Goal: Navigation & Orientation: Find specific page/section

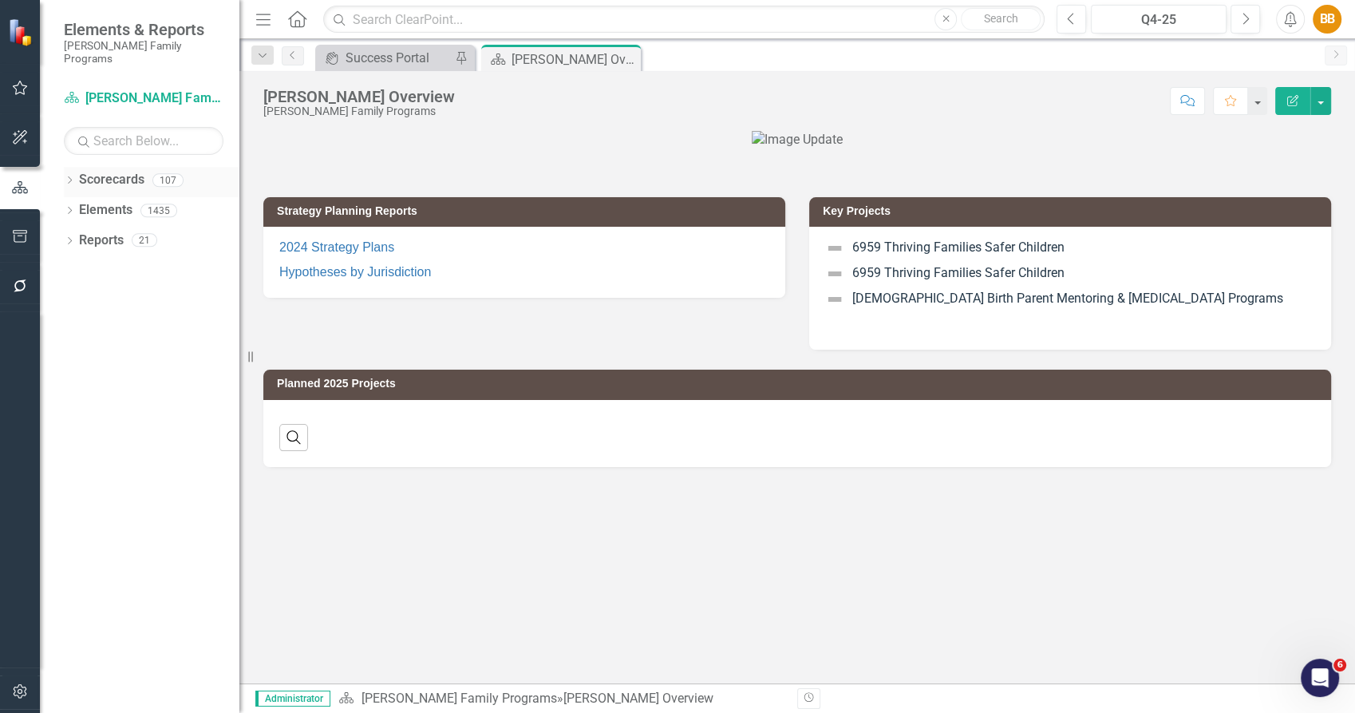
click at [72, 177] on icon "Dropdown" at bounding box center [69, 181] width 11 height 9
click at [81, 205] on icon "Dropdown" at bounding box center [78, 210] width 12 height 10
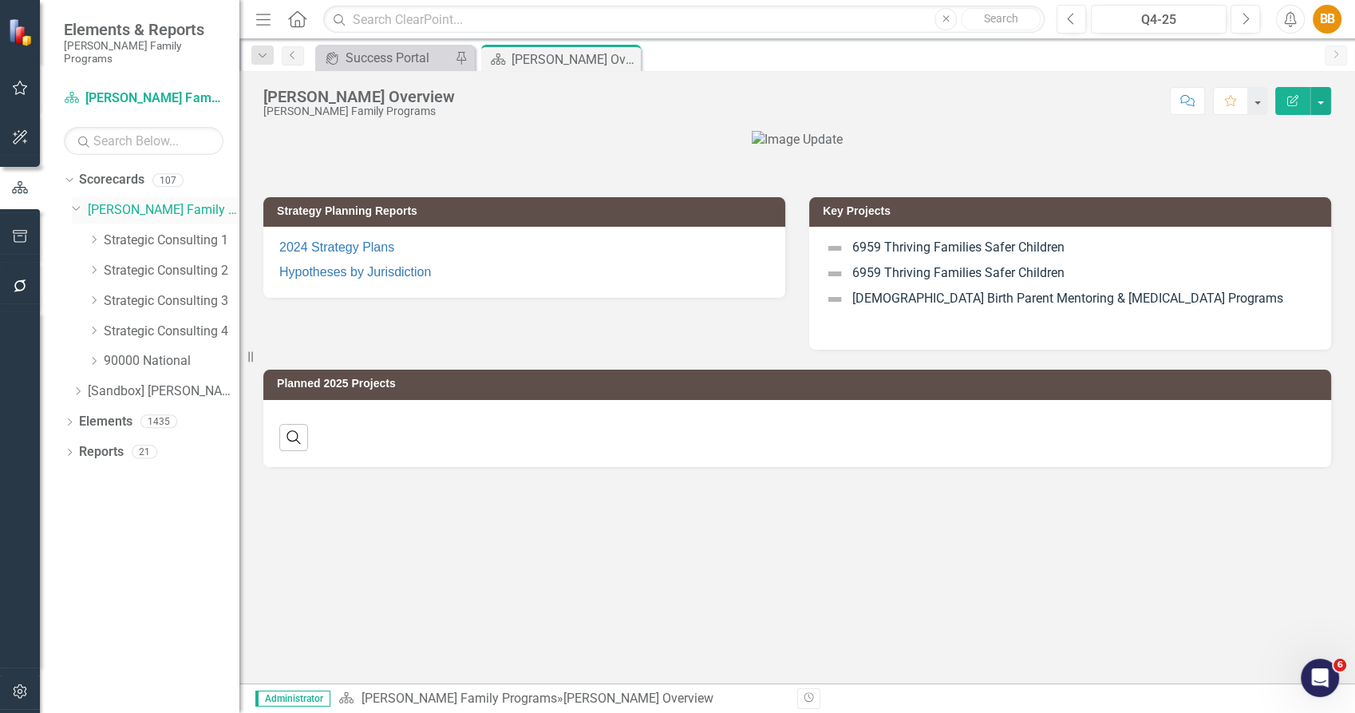
click at [74, 201] on icon "Dropdown" at bounding box center [77, 207] width 10 height 12
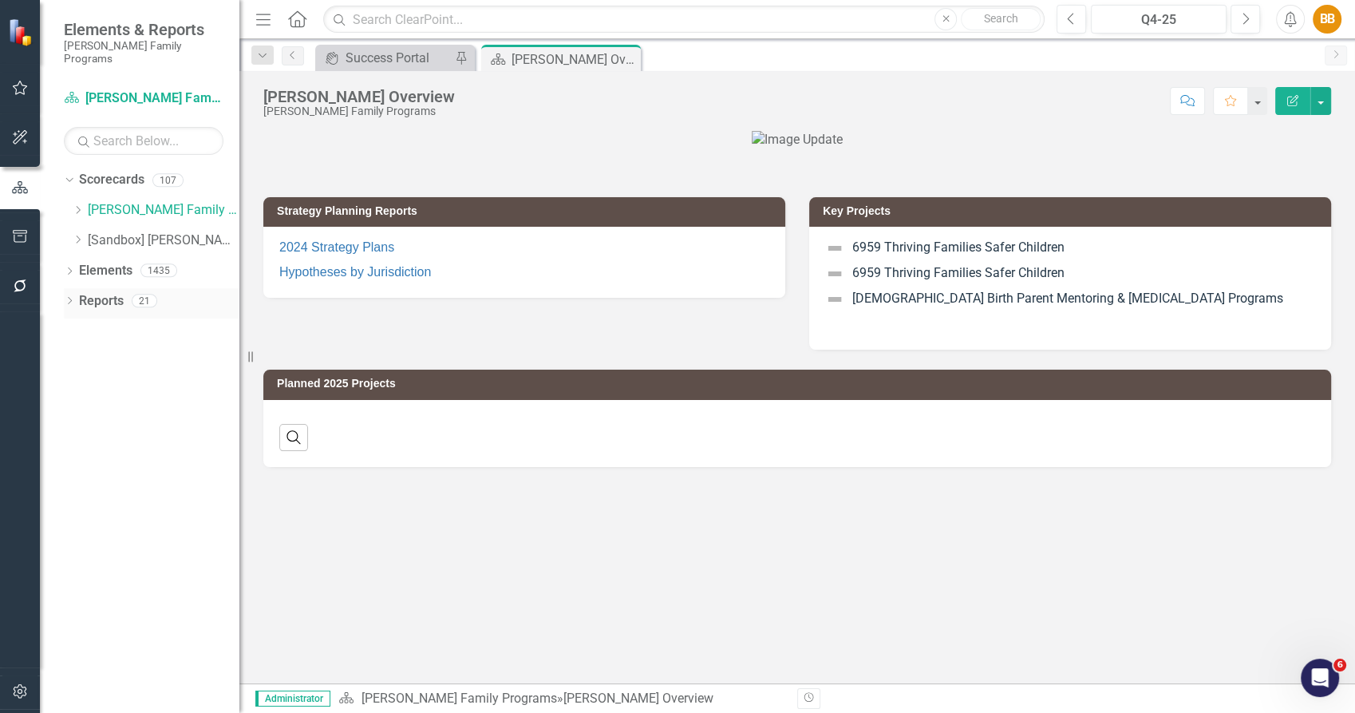
click at [72, 298] on icon "Dropdown" at bounding box center [69, 302] width 11 height 9
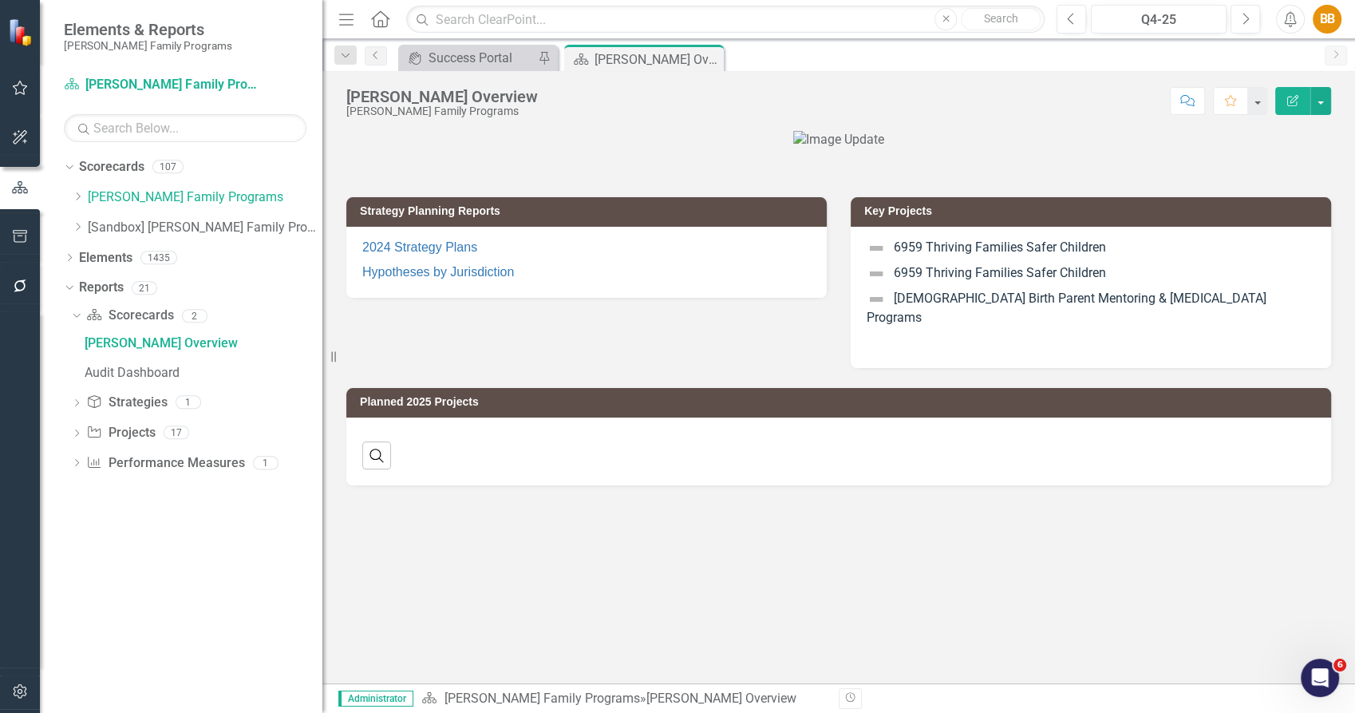
drag, startPoint x: 241, startPoint y: 288, endPoint x: 322, endPoint y: 299, distance: 82.1
click at [322, 299] on div "Resize" at bounding box center [328, 356] width 13 height 713
click at [73, 433] on icon "Dropdown" at bounding box center [76, 434] width 11 height 9
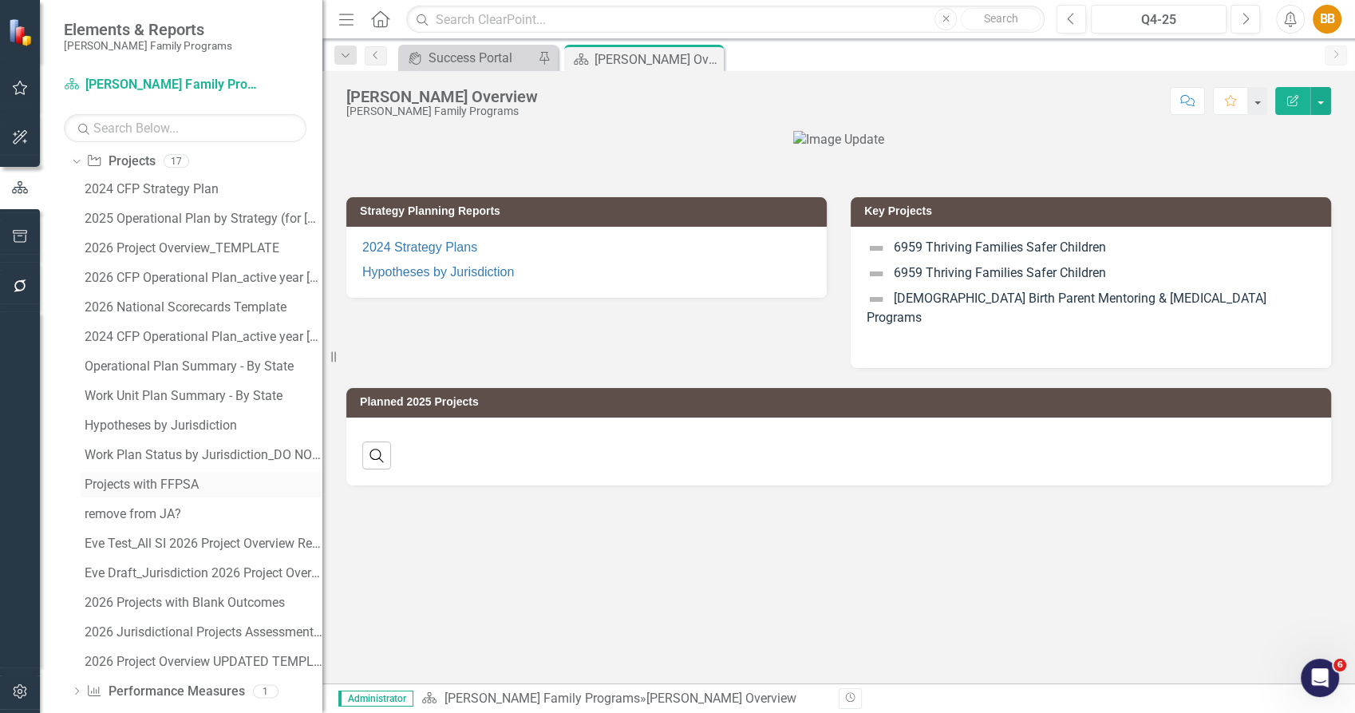
scroll to position [234, 0]
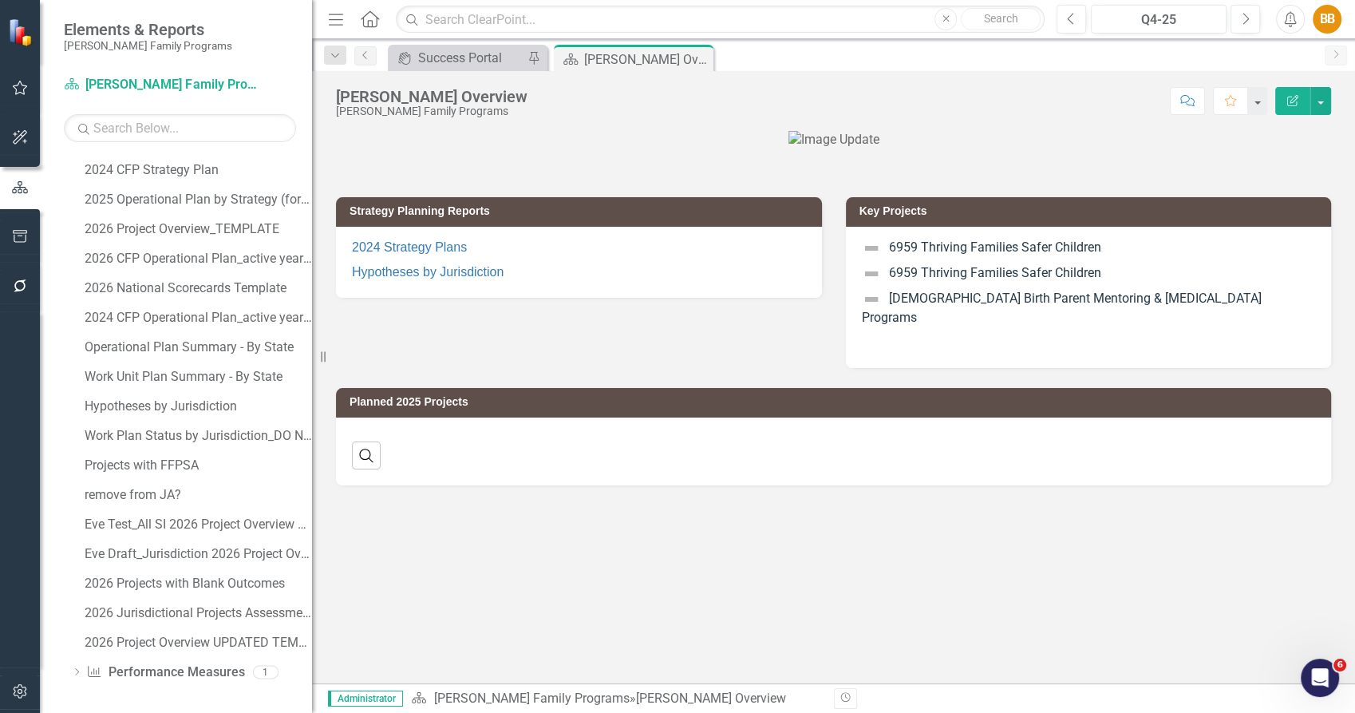
drag, startPoint x: 322, startPoint y: 587, endPoint x: 312, endPoint y: 572, distance: 18.4
click at [312, 572] on div "Resize" at bounding box center [318, 356] width 13 height 713
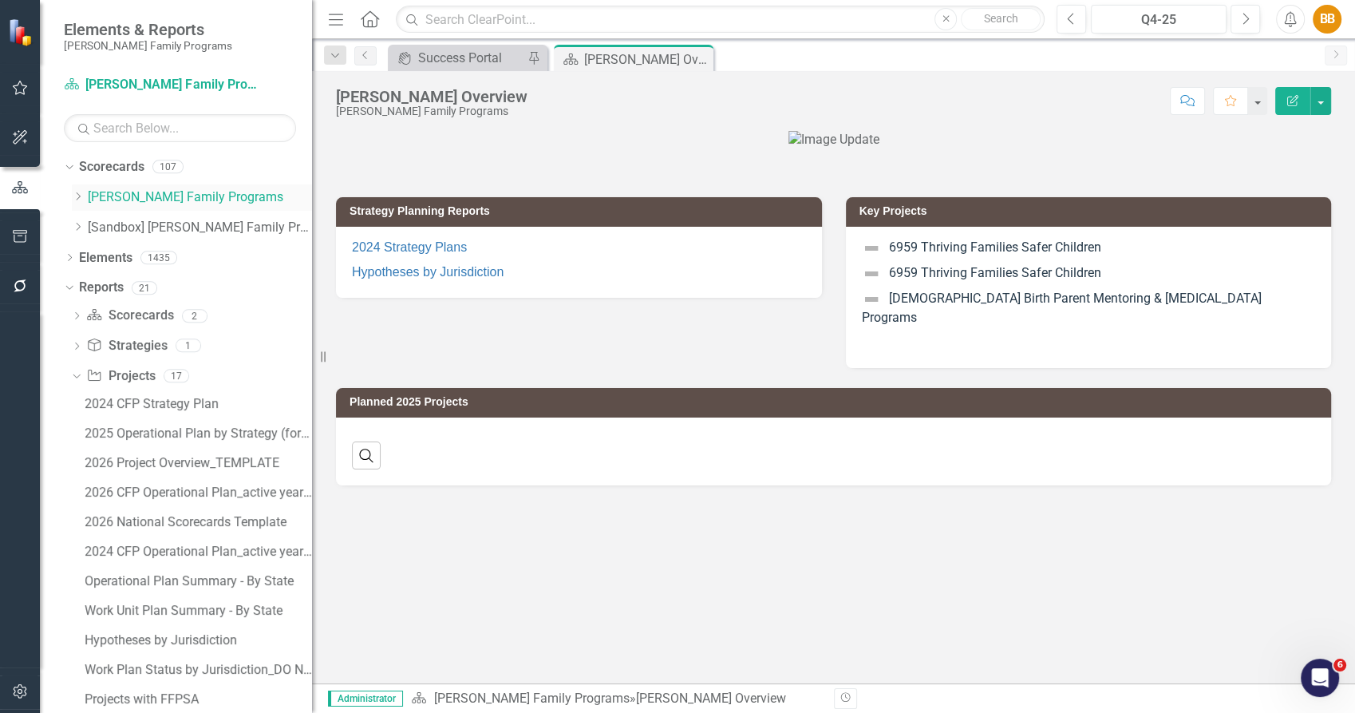
click at [76, 184] on div "Dropdown [PERSON_NAME] Family Programs" at bounding box center [192, 197] width 240 height 26
click at [82, 198] on icon "Dropdown" at bounding box center [78, 196] width 12 height 10
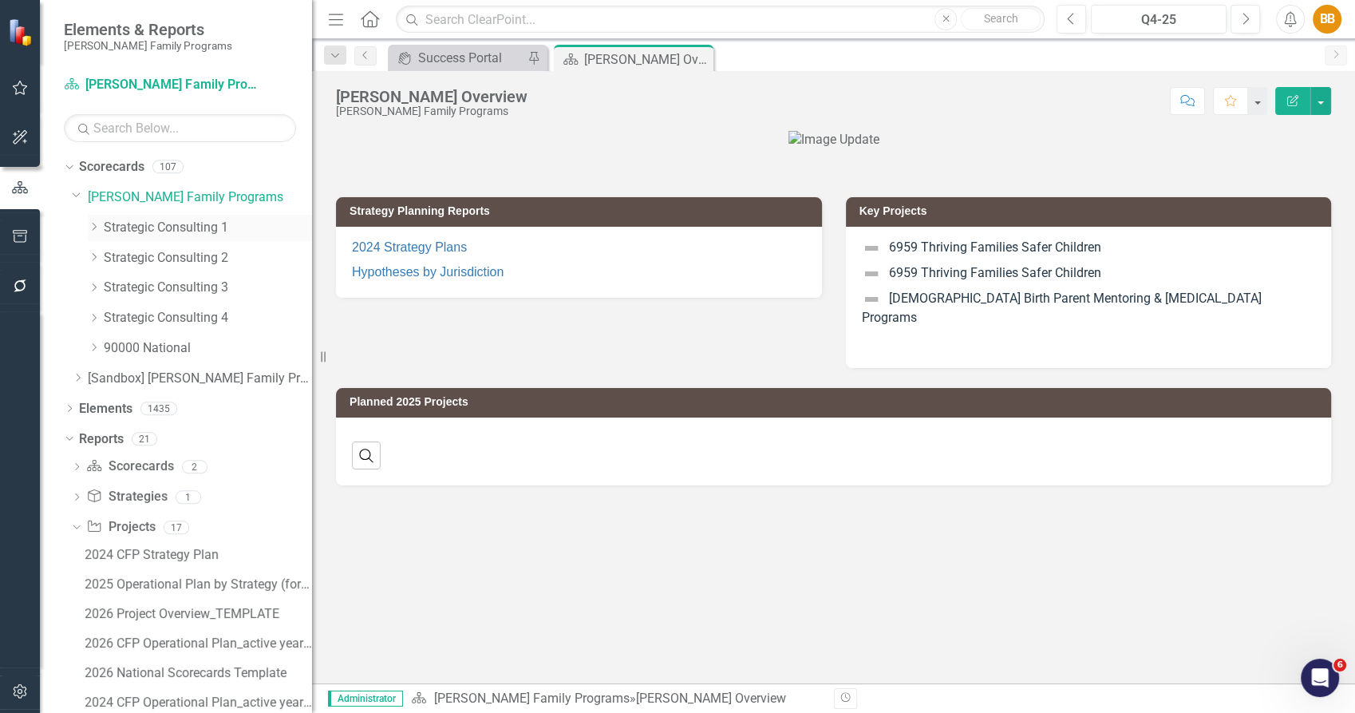
click at [96, 223] on icon "Dropdown" at bounding box center [94, 227] width 12 height 10
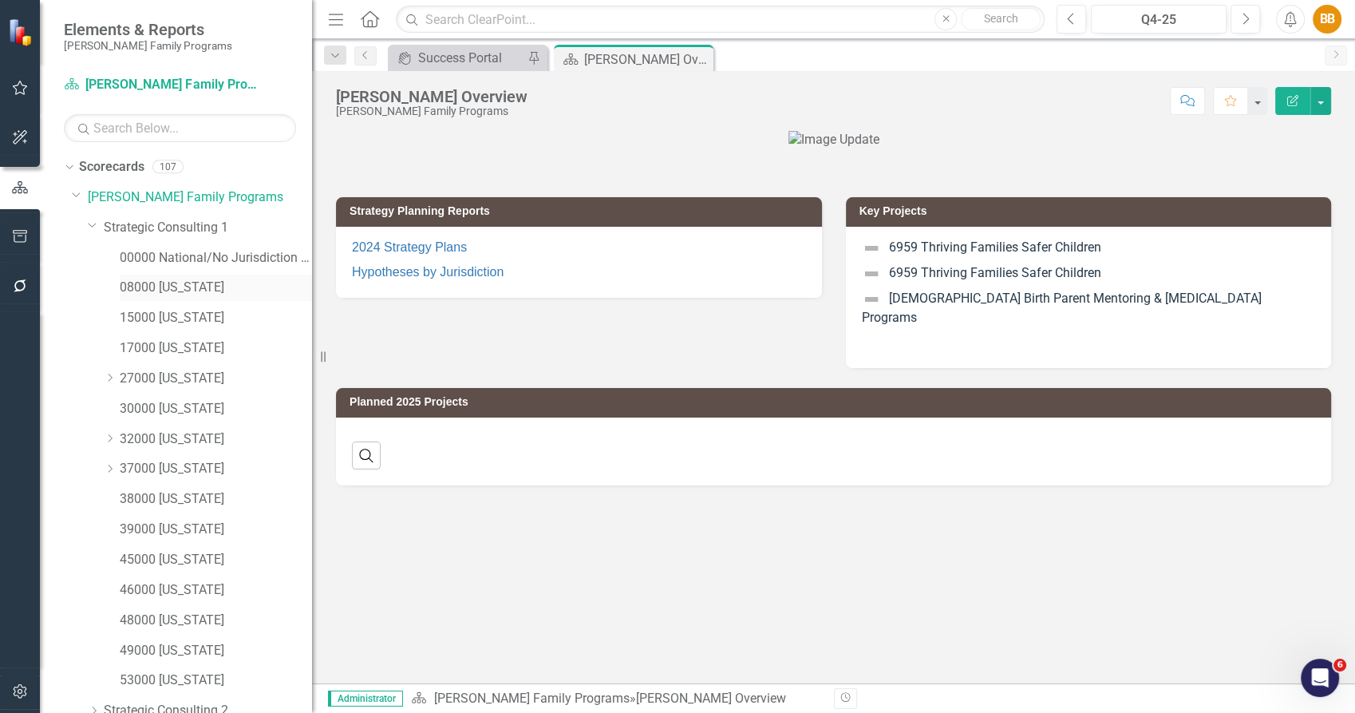
click at [166, 281] on link "08000 [US_STATE]" at bounding box center [216, 287] width 192 height 18
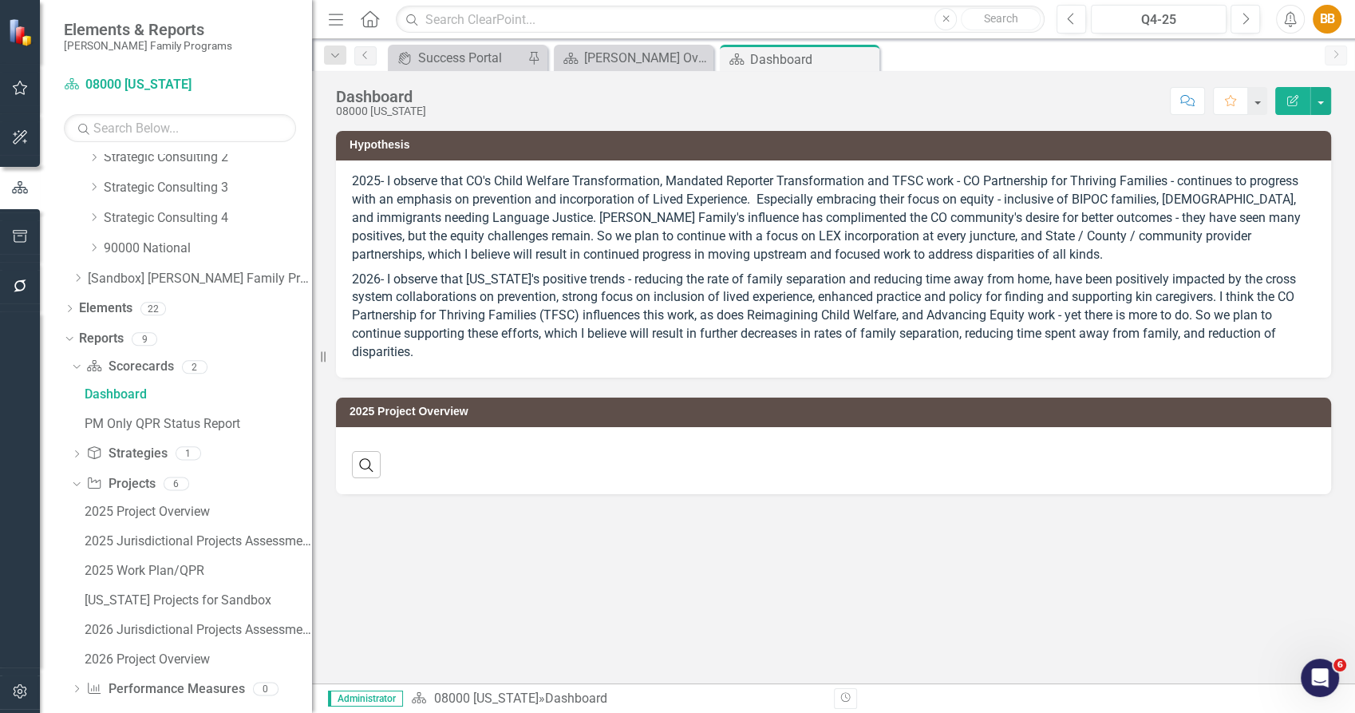
scroll to position [569, 0]
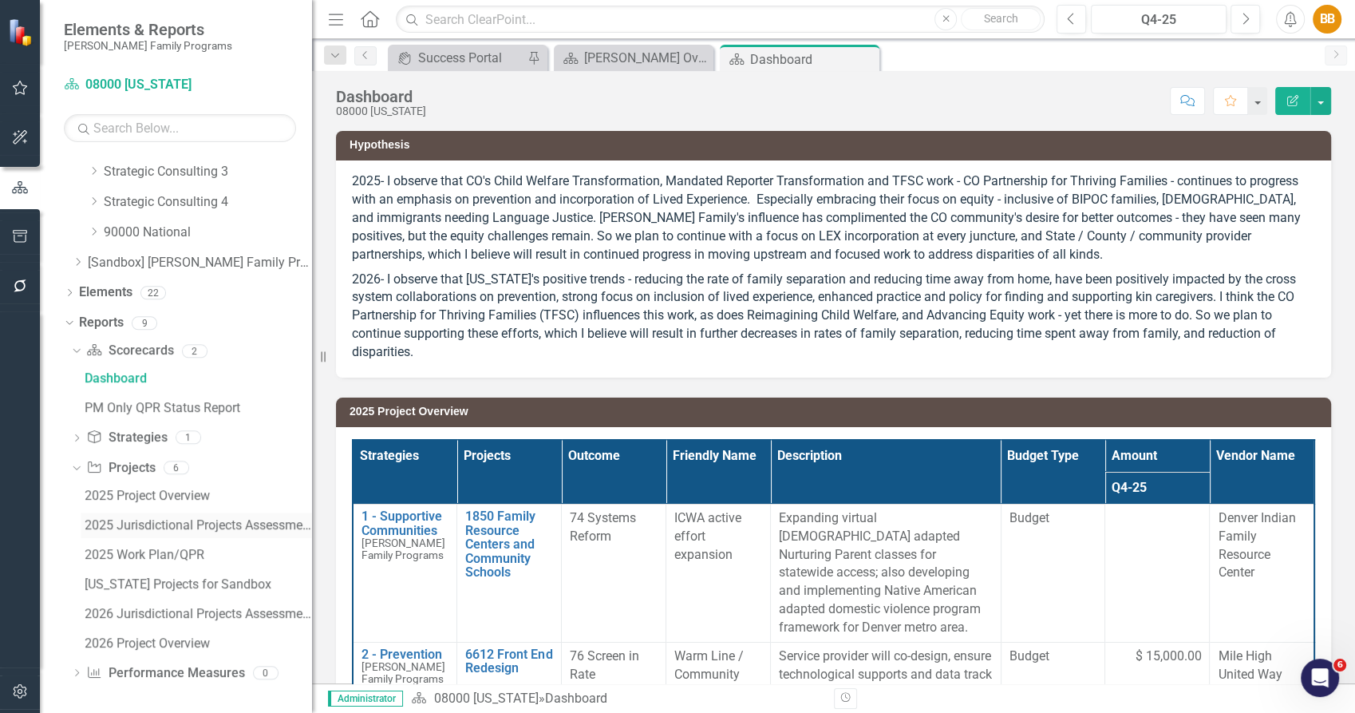
click at [198, 519] on div "2025 Jurisdictional Projects Assessment" at bounding box center [198, 525] width 227 height 14
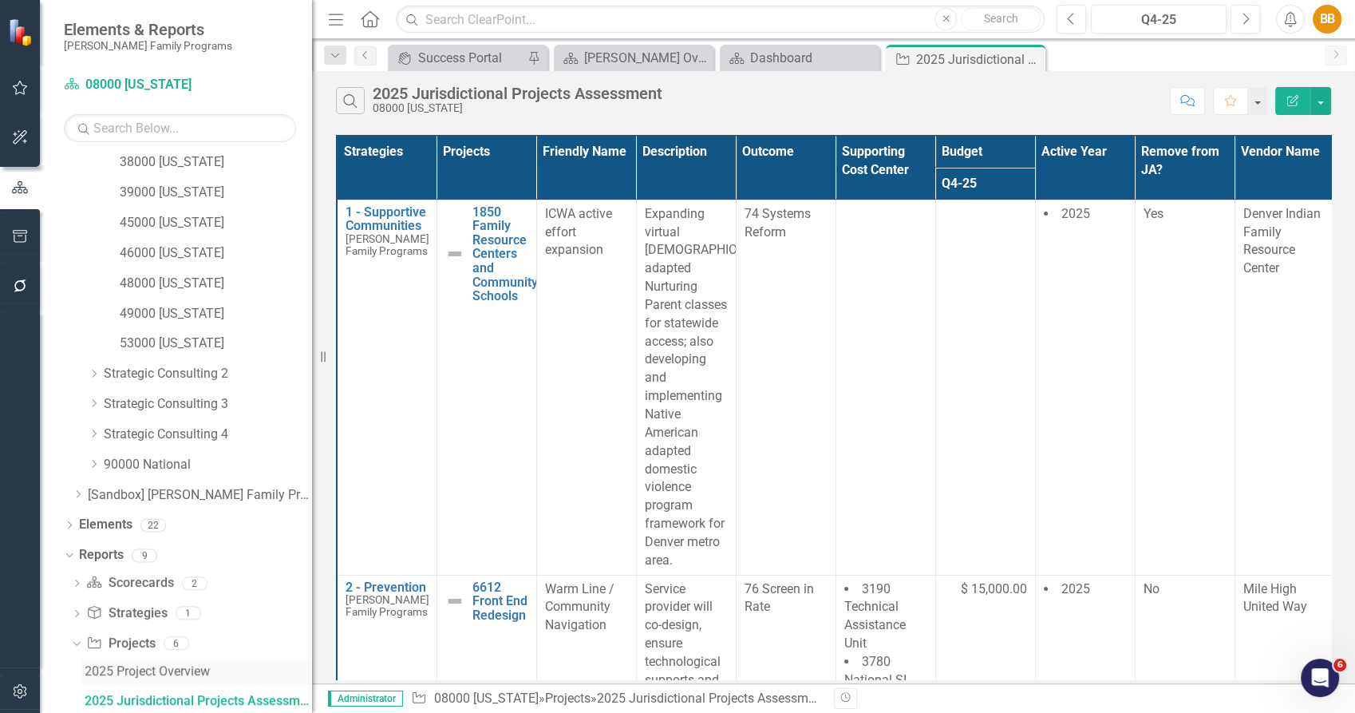
click at [204, 665] on div "2025 Project Overview" at bounding box center [198, 671] width 227 height 14
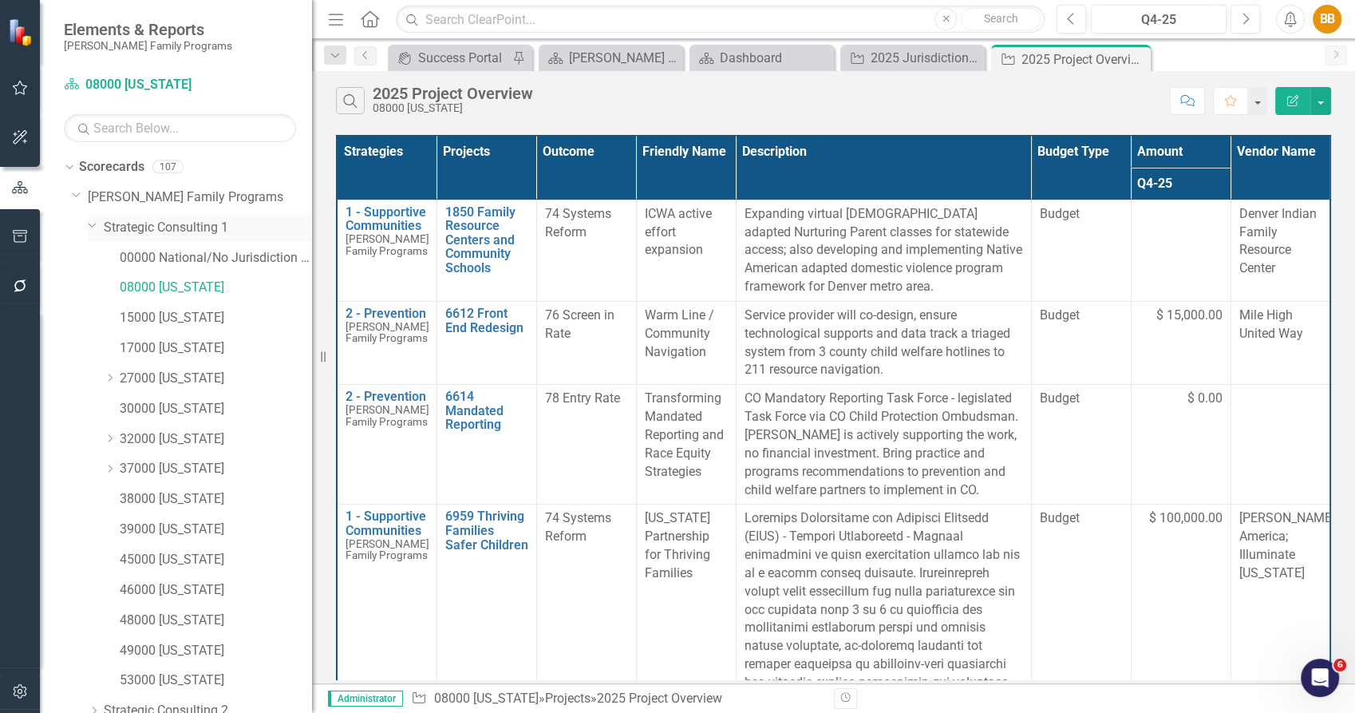
click at [158, 224] on link "Strategic Consulting 1" at bounding box center [208, 228] width 208 height 18
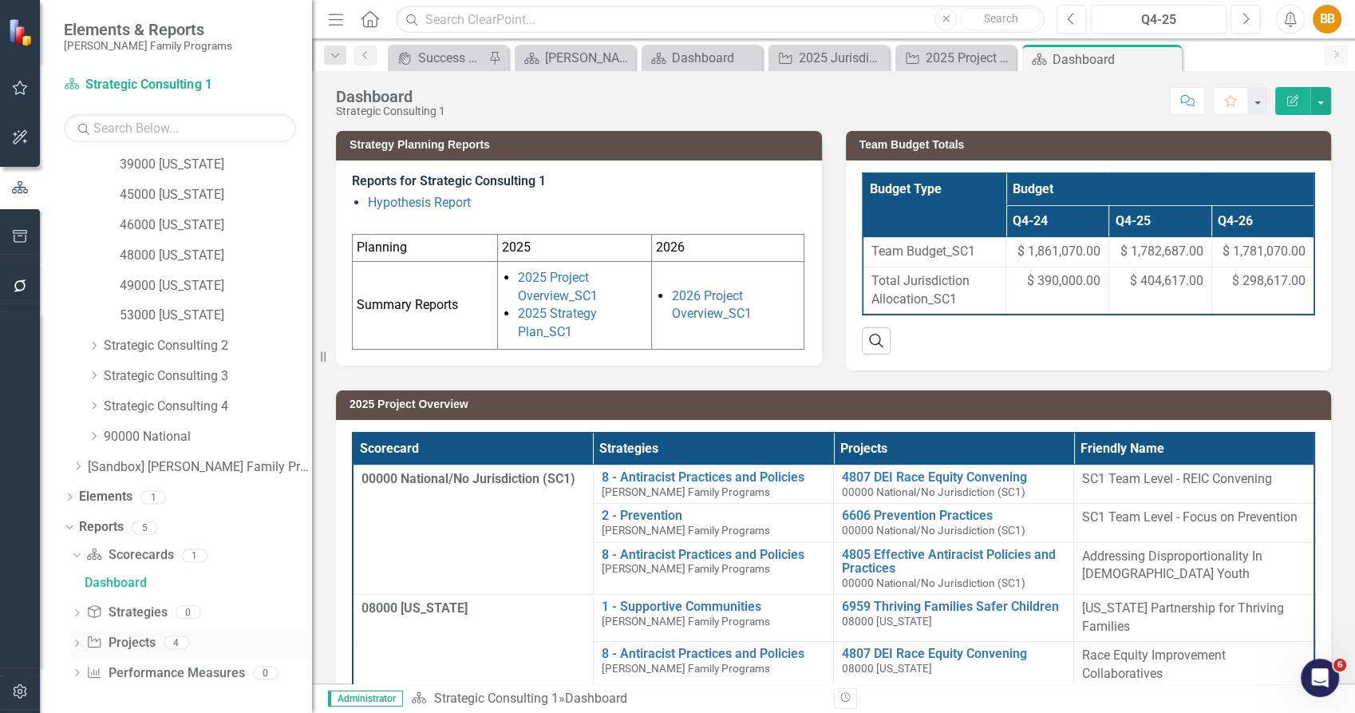
click at [71, 646] on icon "Dropdown" at bounding box center [76, 644] width 11 height 9
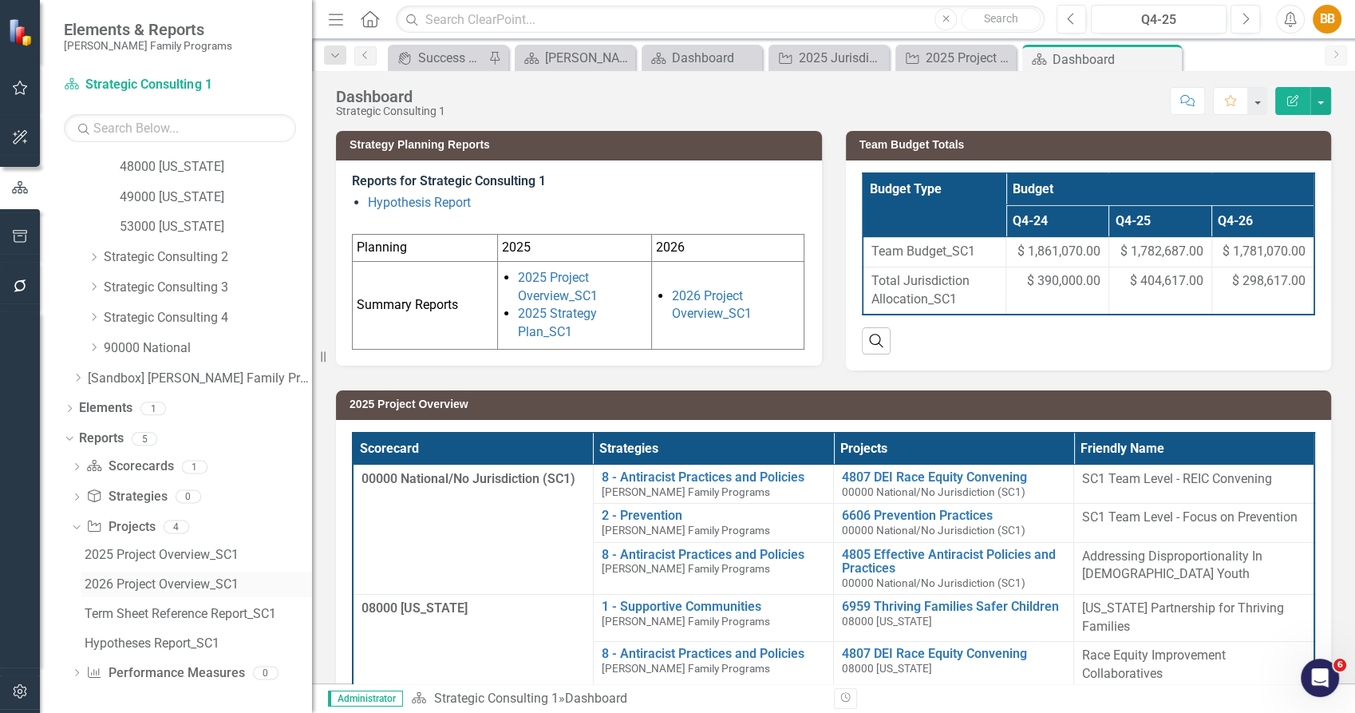
click at [215, 577] on div "2026 Project Overview_SC1" at bounding box center [198, 584] width 227 height 14
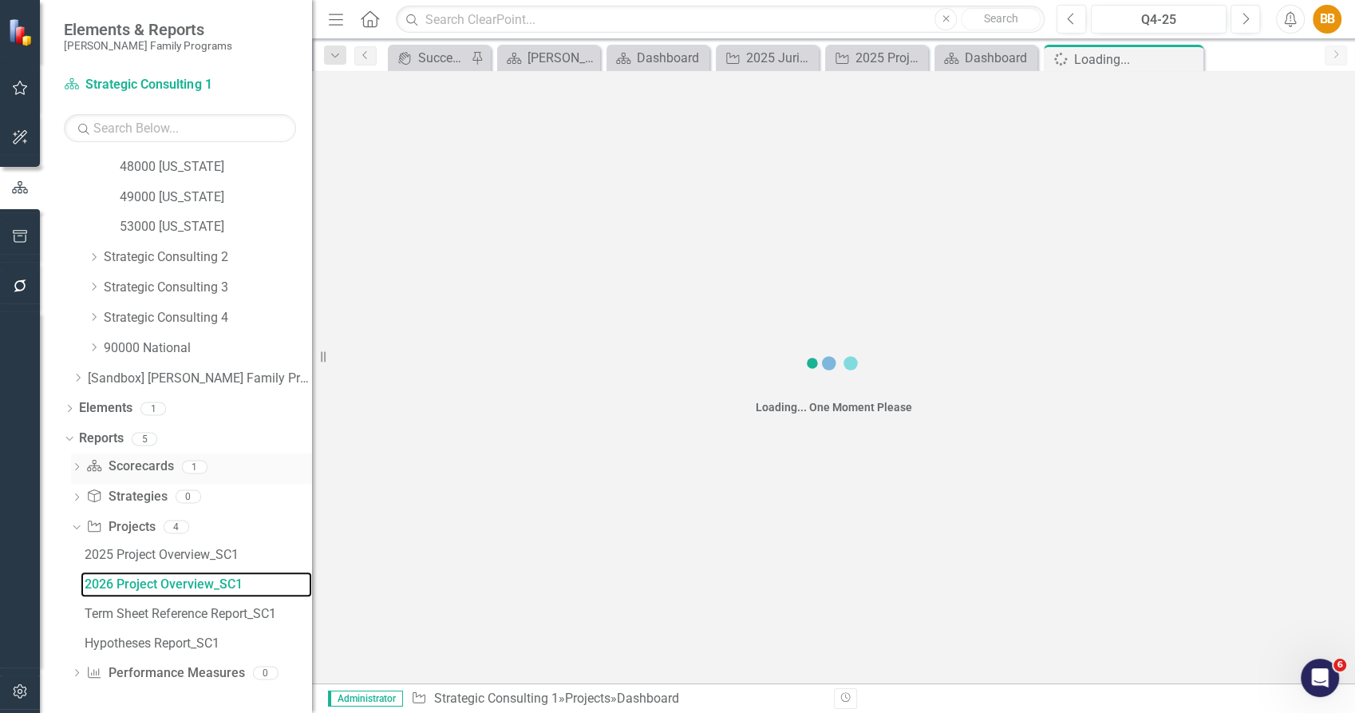
scroll to position [337, 0]
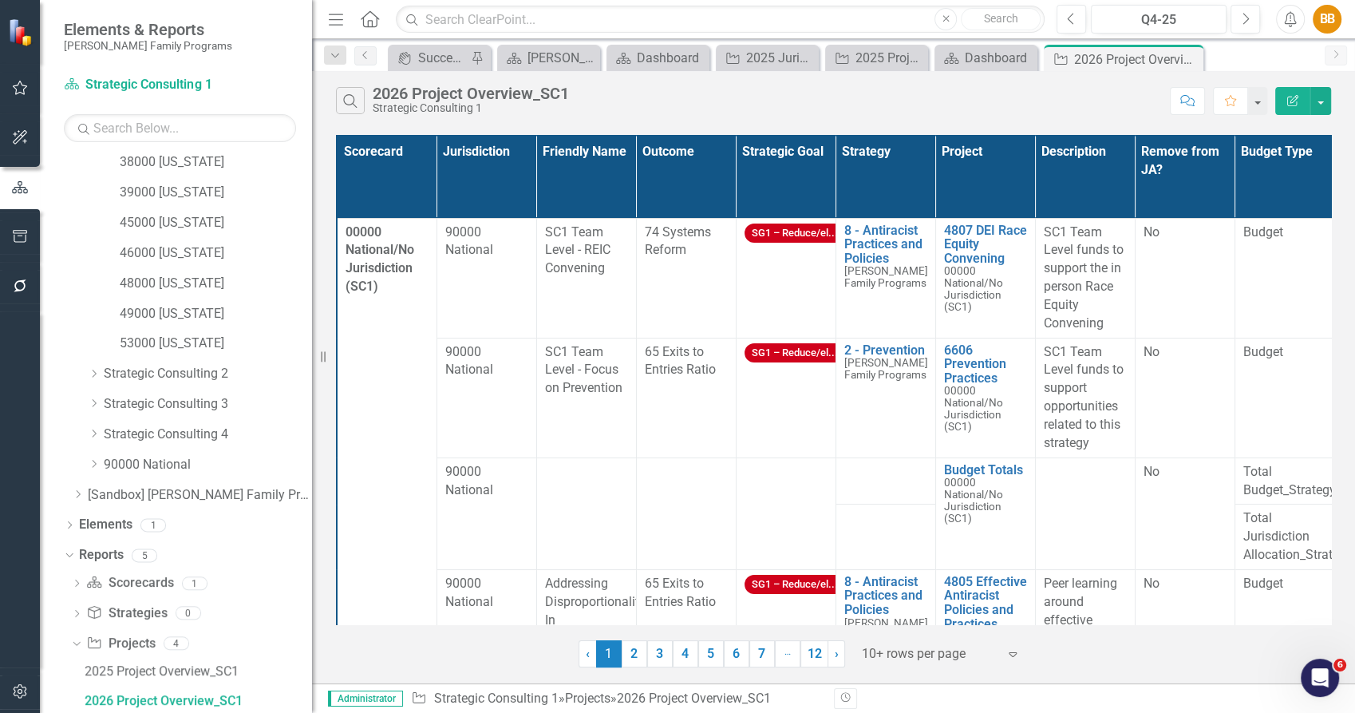
click at [1125, 91] on div "Search 2026 Project Overview_SC1 Strategic Consulting 1" at bounding box center [749, 100] width 826 height 27
